Goal: Information Seeking & Learning: Find specific page/section

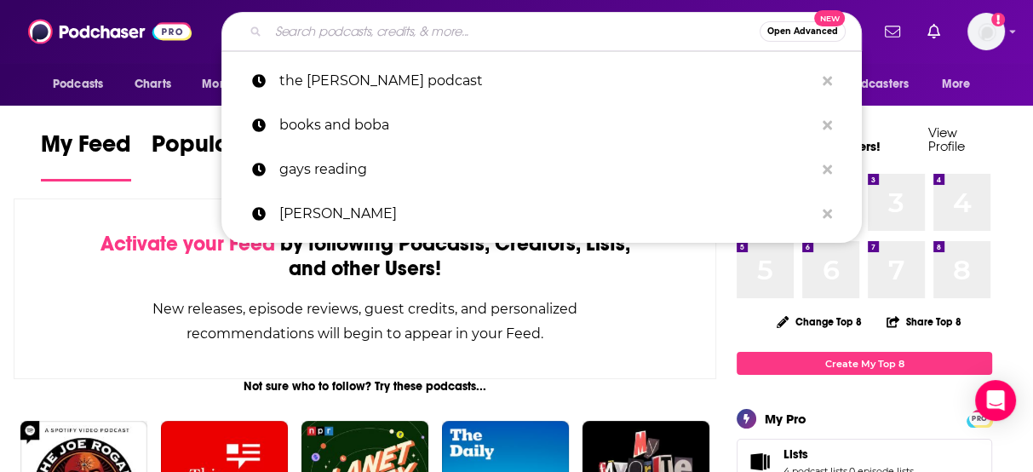
click at [531, 32] on input "Search podcasts, credits, & more..." at bounding box center [513, 31] width 491 height 27
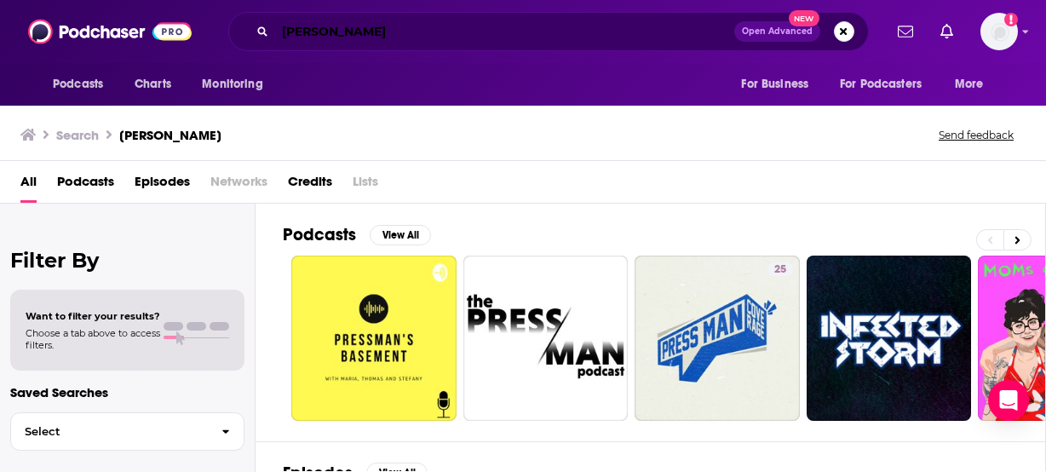
drag, startPoint x: 290, startPoint y: 32, endPoint x: 249, endPoint y: 42, distance: 41.9
click at [249, 42] on div "[PERSON_NAME] Open Advanced New" at bounding box center [548, 31] width 640 height 39
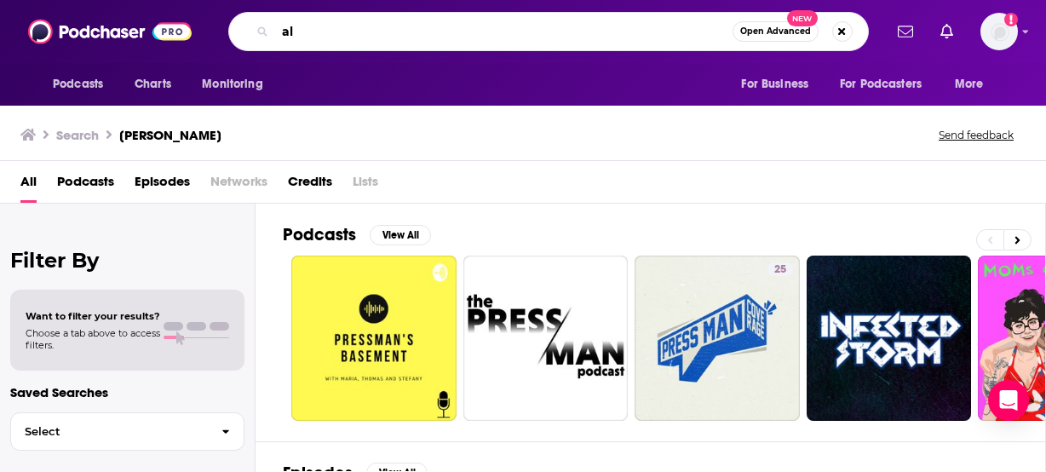
type input "a"
type input "raising good humans"
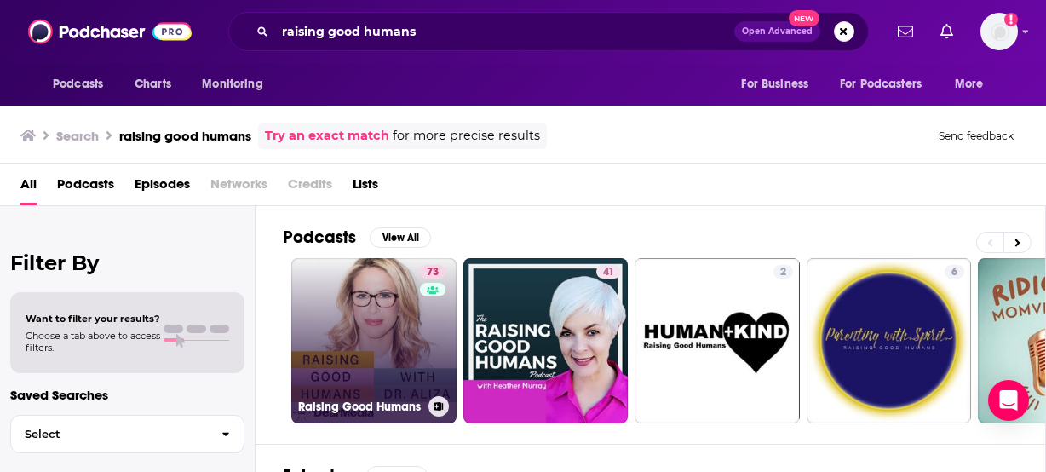
click at [334, 301] on link "73 Raising Good Humans" at bounding box center [373, 340] width 165 height 165
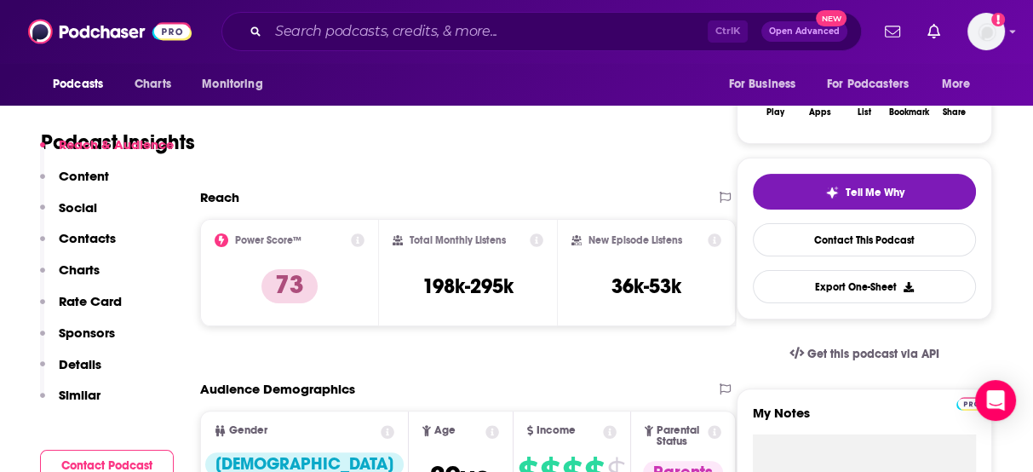
scroll to position [341, 0]
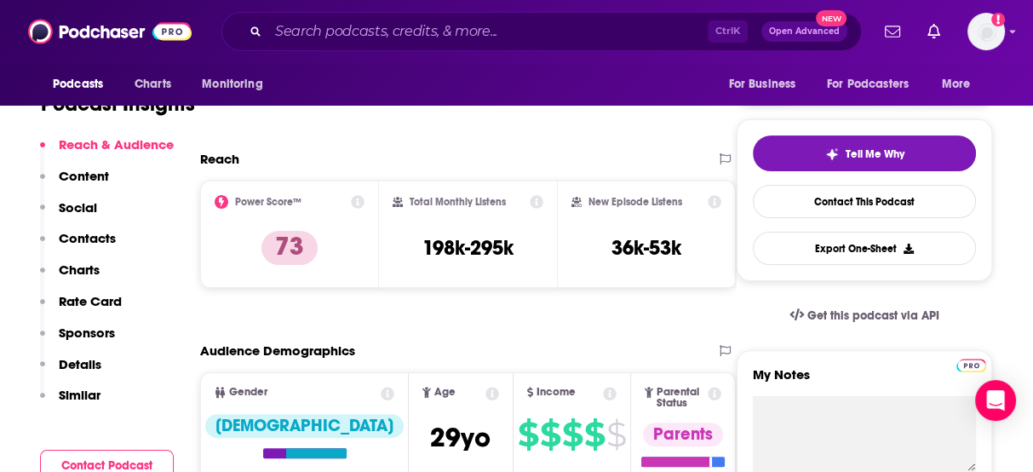
click at [101, 238] on p "Contacts" at bounding box center [87, 238] width 57 height 16
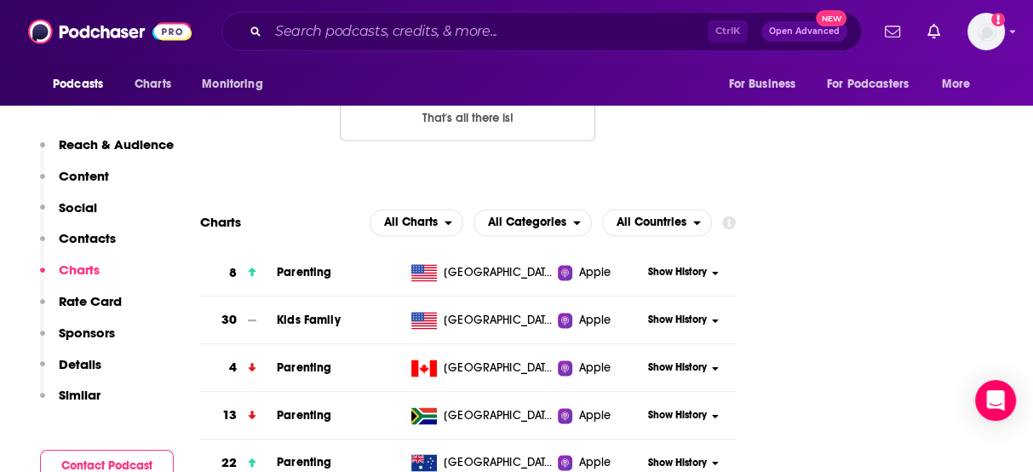
scroll to position [1441, 0]
